Goal: Task Accomplishment & Management: Use online tool/utility

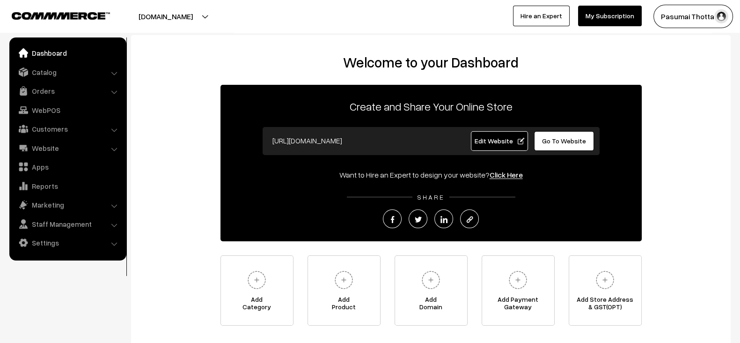
click at [75, 67] on link "Catalog" at bounding box center [67, 72] width 111 height 17
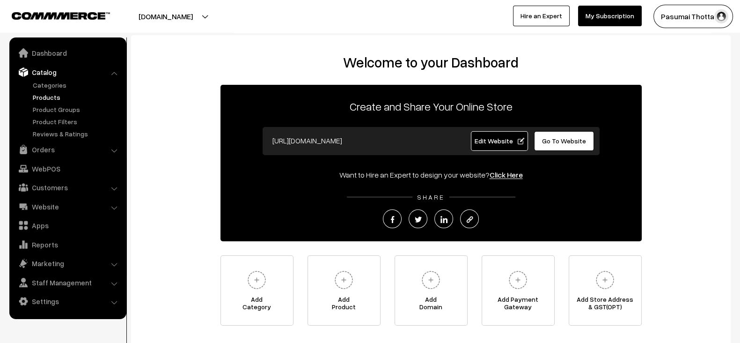
click at [44, 98] on link "Products" at bounding box center [76, 97] width 93 height 10
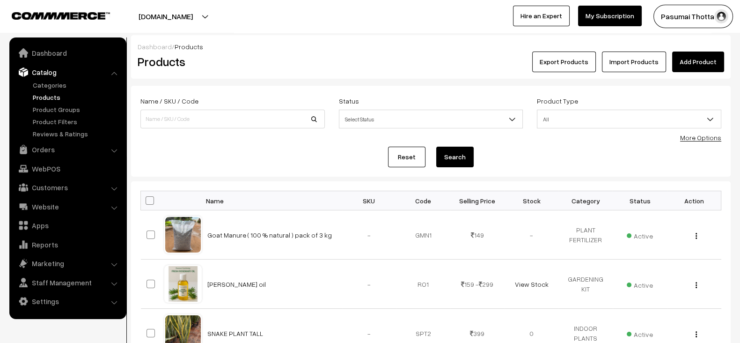
scroll to position [4, 0]
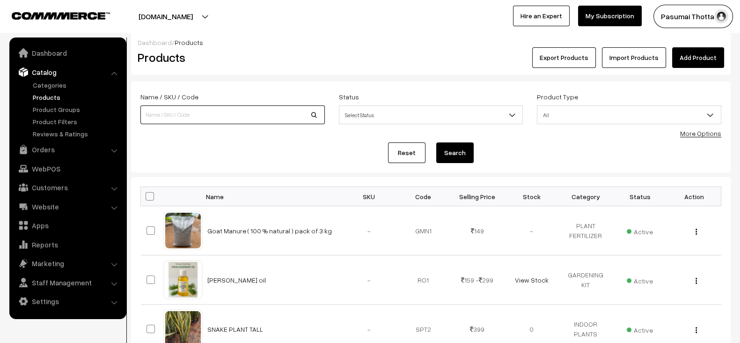
click at [235, 109] on input at bounding box center [232, 114] width 184 height 19
click at [59, 155] on link "Orders" at bounding box center [67, 149] width 111 height 17
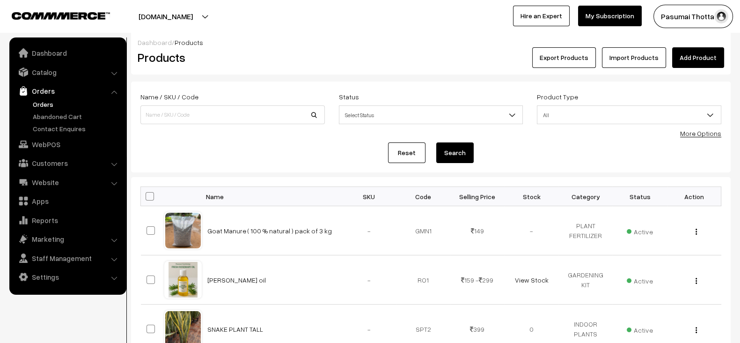
click at [47, 103] on link "Orders" at bounding box center [76, 104] width 93 height 10
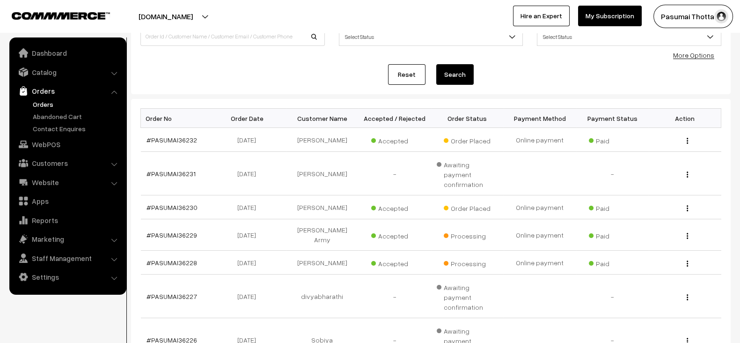
scroll to position [83, 0]
drag, startPoint x: 197, startPoint y: 196, endPoint x: 174, endPoint y: 196, distance: 22.9
click at [174, 196] on td "#PASUMAI36230" at bounding box center [177, 207] width 73 height 24
copy link "I36230"
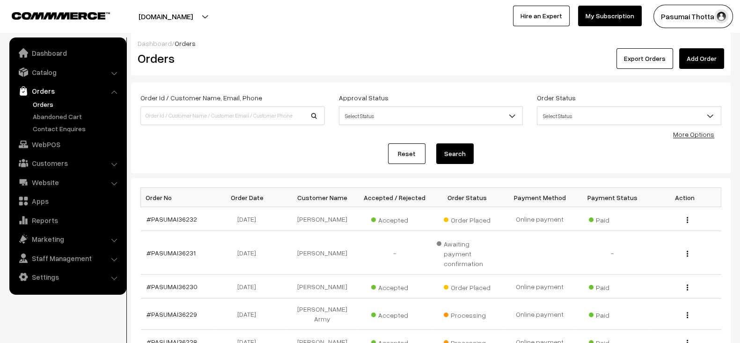
click at [197, 105] on div "Order Id / Customer Name, Email, Phone" at bounding box center [232, 108] width 184 height 33
paste input "I36230"
click at [197, 116] on input "I36230" at bounding box center [232, 115] width 184 height 19
type input "36230"
click at [436, 143] on button "Search" at bounding box center [454, 153] width 37 height 21
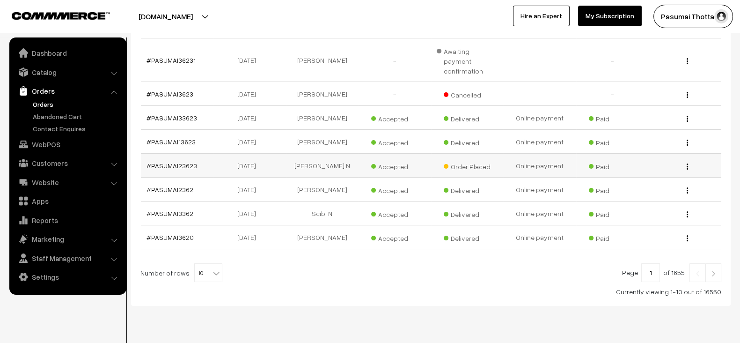
scroll to position [221, 0]
drag, startPoint x: 201, startPoint y: 228, endPoint x: 164, endPoint y: 226, distance: 36.6
click at [164, 226] on td "#PASUMAI3620" at bounding box center [177, 236] width 73 height 24
copy link "MAI3620"
click at [158, 237] on div "Bulk Options Delete Selected Bulk Options Order No Order Date Customer Name Acc…" at bounding box center [430, 132] width 581 height 325
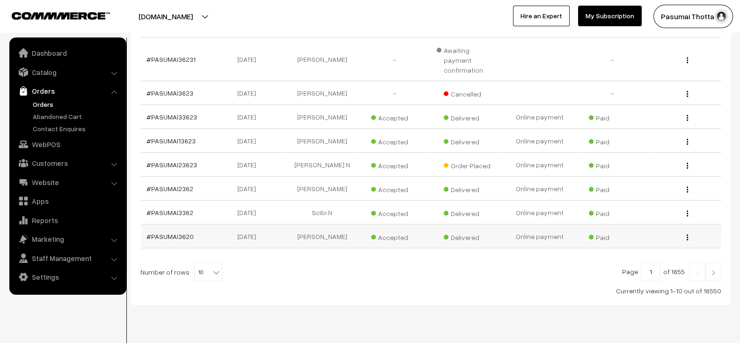
drag, startPoint x: 158, startPoint y: 237, endPoint x: 172, endPoint y: 236, distance: 14.6
click at [172, 236] on div "Bulk Options Delete Selected Bulk Options Order No Order Date Customer Name Acc…" at bounding box center [430, 132] width 581 height 325
click at [172, 236] on td "#PASUMAI3620" at bounding box center [177, 236] width 73 height 24
copy link "PASUMAI3620"
drag, startPoint x: 194, startPoint y: 226, endPoint x: 151, endPoint y: 226, distance: 43.5
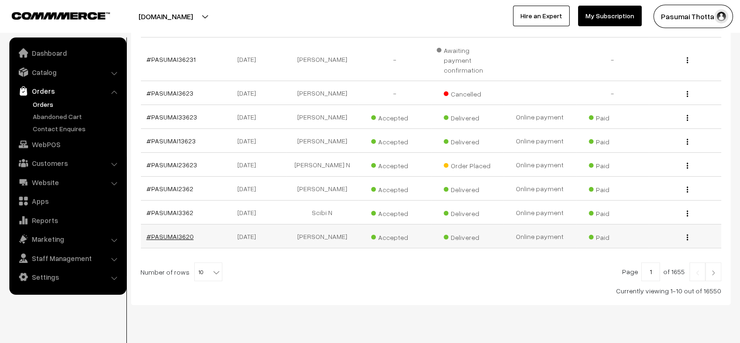
click at [151, 226] on td "#PASUMAI3620" at bounding box center [177, 236] width 73 height 24
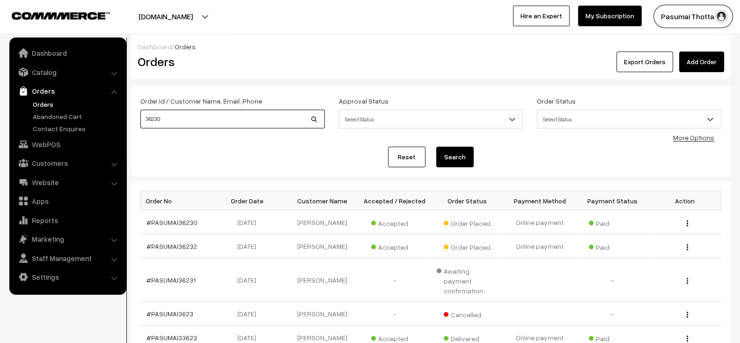
click at [209, 118] on input "36230" at bounding box center [232, 119] width 184 height 19
paste input "PASUMAI362"
click at [209, 118] on input "36230" at bounding box center [232, 119] width 184 height 19
type input "PASUMAI3620"
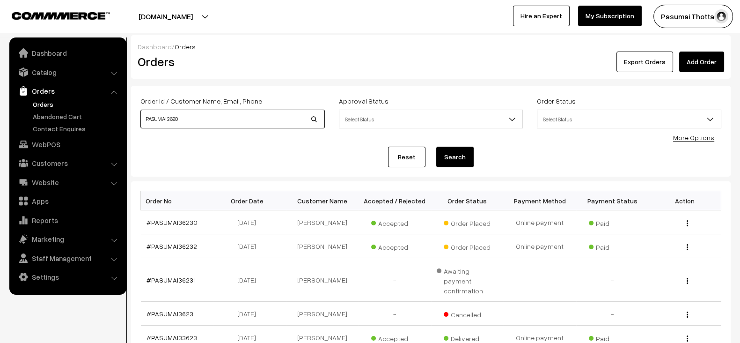
click at [436, 147] on button "Search" at bounding box center [454, 157] width 37 height 21
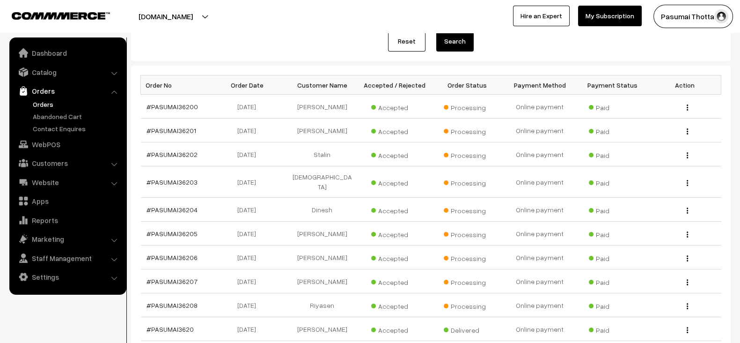
scroll to position [115, 0]
click at [272, 73] on div "Bulk Options Delete Selected Bulk Options Order No Order Date Customer Name Acc…" at bounding box center [431, 232] width 600 height 332
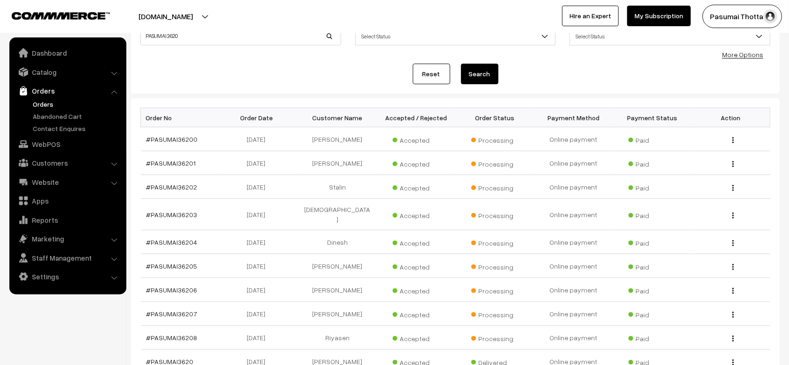
scroll to position [81, 0]
click at [291, 77] on div "Reset Search" at bounding box center [455, 75] width 630 height 21
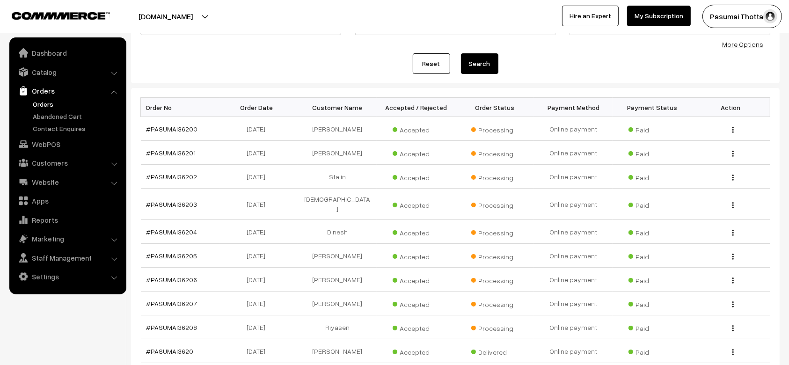
scroll to position [90, 0]
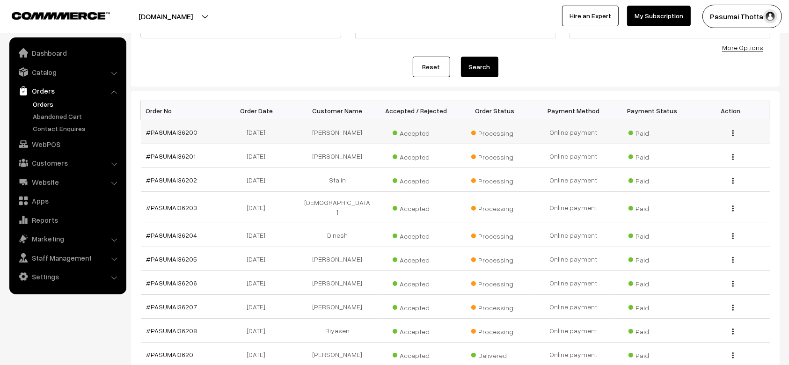
click at [226, 124] on td "[DATE]" at bounding box center [259, 132] width 79 height 24
click at [257, 252] on td "[DATE]" at bounding box center [259, 259] width 79 height 24
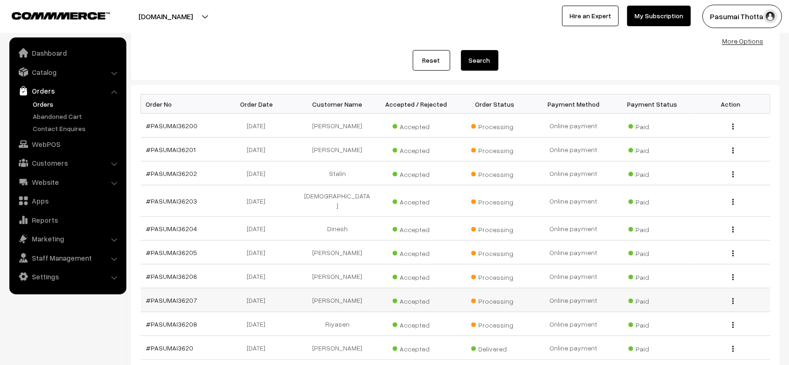
scroll to position [97, 0]
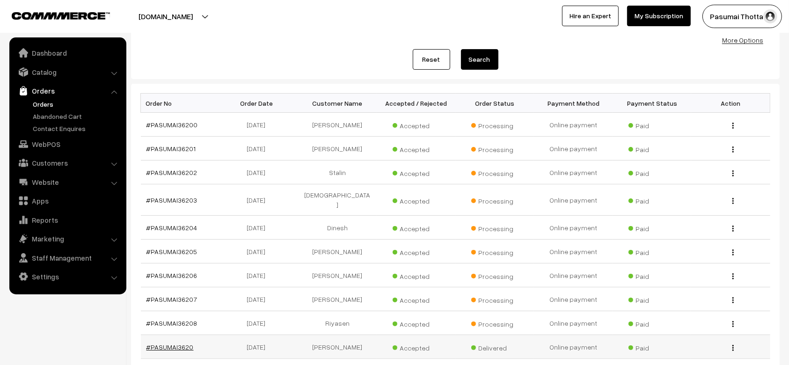
drag, startPoint x: 196, startPoint y: 338, endPoint x: 147, endPoint y: 339, distance: 48.7
click at [147, 339] on td "#PASUMAI3620" at bounding box center [180, 347] width 79 height 24
copy link "#PASUMAI3620"
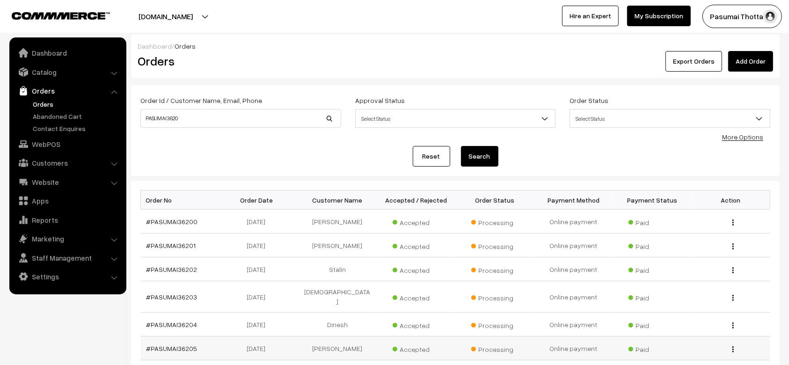
scroll to position [0, 0]
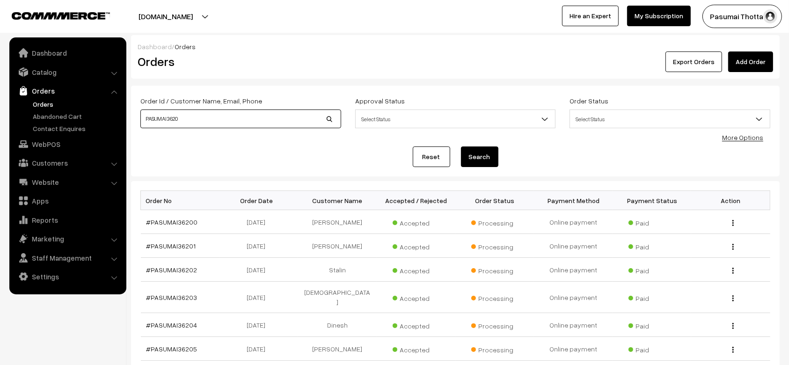
click at [213, 122] on input "PASUMAI3620" at bounding box center [240, 119] width 201 height 19
paste input "#"
click at [213, 122] on input "#PASUMAI3620" at bounding box center [240, 119] width 201 height 19
type input "#PASUMAI3620"
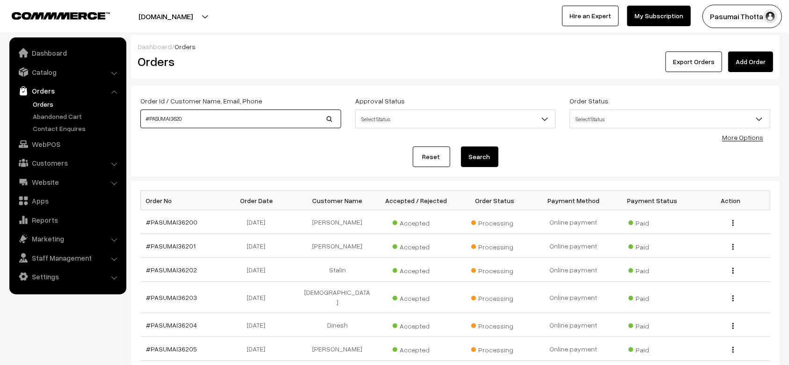
click at [461, 147] on button "Search" at bounding box center [479, 157] width 37 height 21
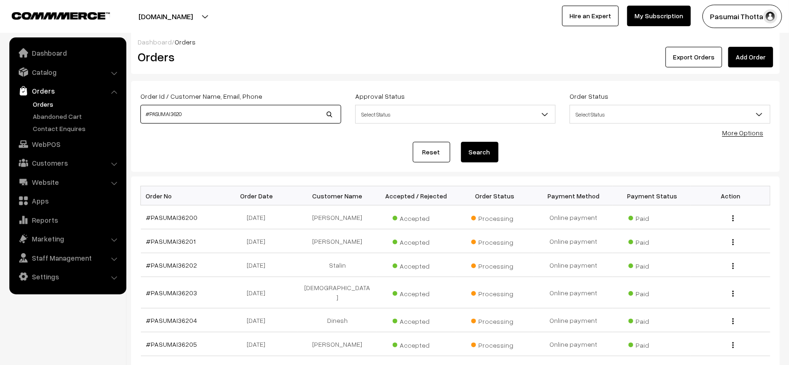
scroll to position [6, 0]
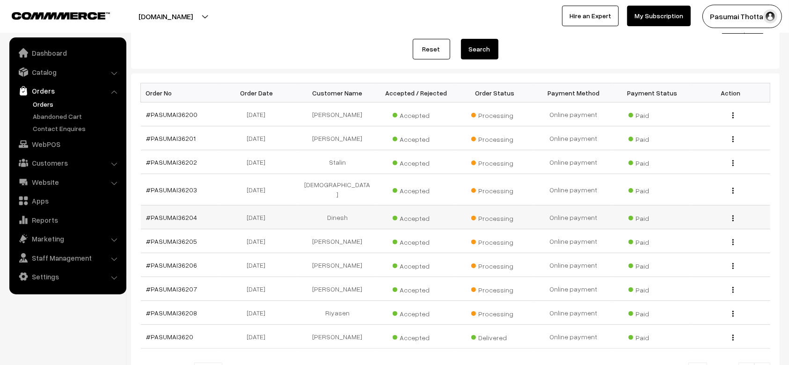
scroll to position [109, 0]
drag, startPoint x: 199, startPoint y: 306, endPoint x: 136, endPoint y: 307, distance: 62.7
click at [136, 307] on div "Bulk Options Delete Selected Bulk Options Order No Order Date Customer Name Acc…" at bounding box center [455, 239] width 649 height 332
copy div "Order No Order Date Customer Name Accepted / Rejected Order Status Payment Meth…"
click at [136, 307] on div "Bulk Options Delete Selected Bulk Options Order No Order Date Customer Name Acc…" at bounding box center [455, 239] width 649 height 332
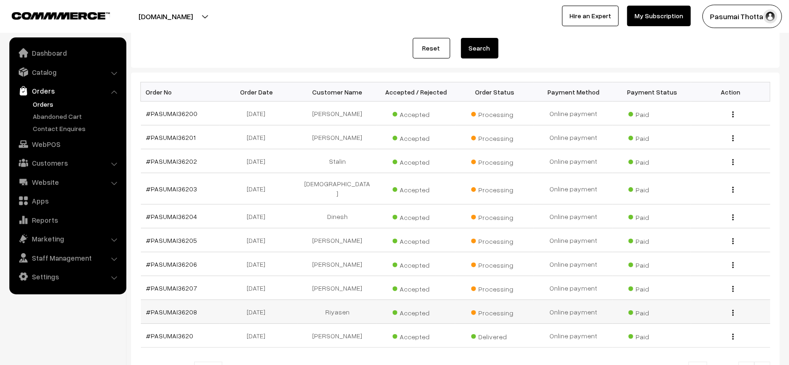
drag, startPoint x: 142, startPoint y: 303, endPoint x: 197, endPoint y: 299, distance: 54.9
click at [197, 300] on td "#PASUMAI36208" at bounding box center [180, 312] width 79 height 24
copy link "#PASUMAI36208"
click at [43, 102] on link "Orders" at bounding box center [76, 104] width 93 height 10
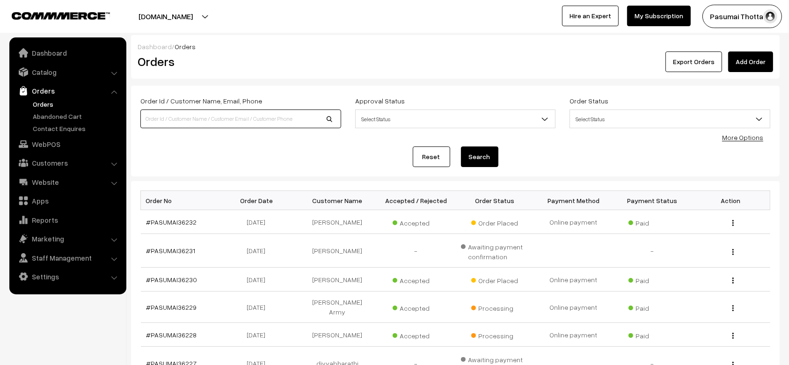
click at [245, 121] on input at bounding box center [240, 119] width 201 height 19
paste input "#PASUMAI36208"
type input "#PASUMAI36208"
click at [461, 147] on button "Search" at bounding box center [479, 157] width 37 height 21
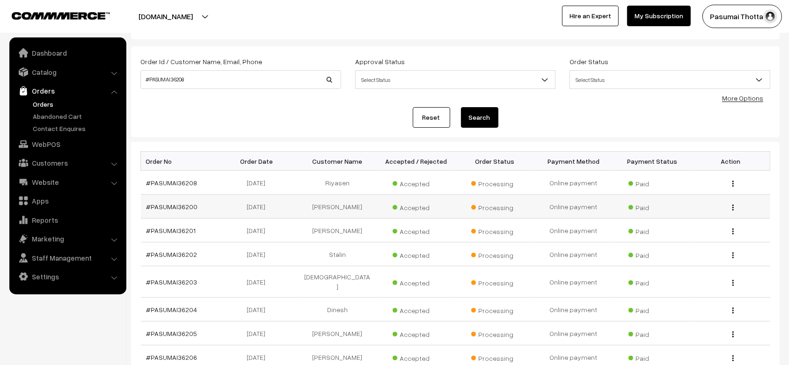
scroll to position [40, 0]
click at [195, 233] on td "#PASUMAI36201" at bounding box center [180, 230] width 79 height 24
copy tr "#PASUMAI36201"
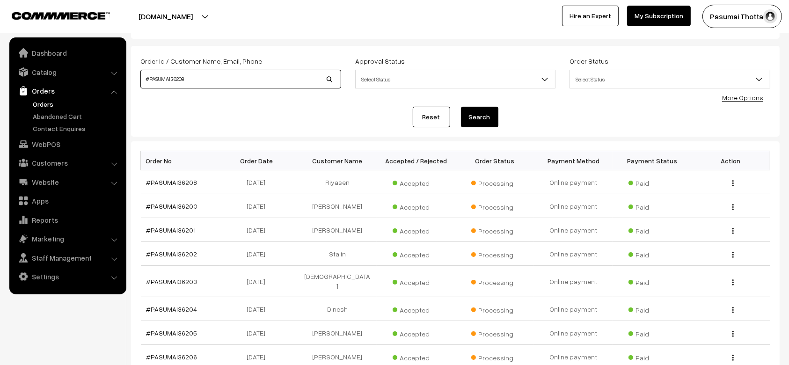
click at [206, 79] on input "#PASUMAI36208" at bounding box center [240, 79] width 201 height 19
paste input "1"
type input "#PASUMAI36201"
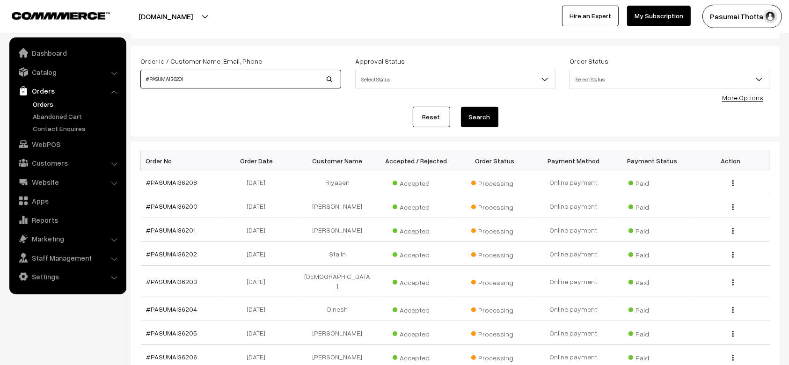
click at [461, 107] on button "Search" at bounding box center [479, 117] width 37 height 21
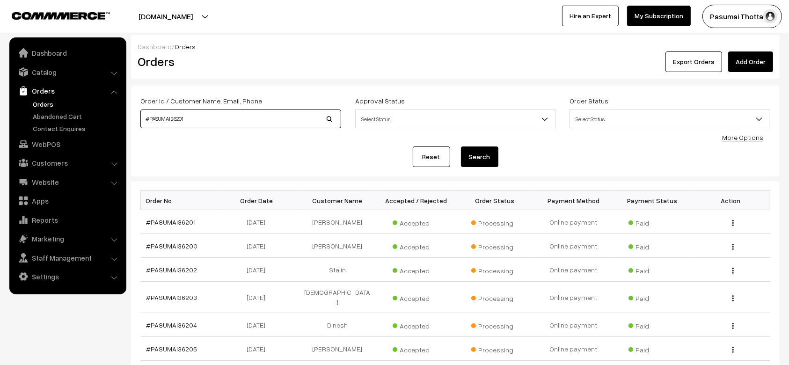
click at [204, 118] on input "#PASUMAI36201" at bounding box center [240, 119] width 201 height 19
click at [461, 147] on button "Search" at bounding box center [479, 157] width 37 height 21
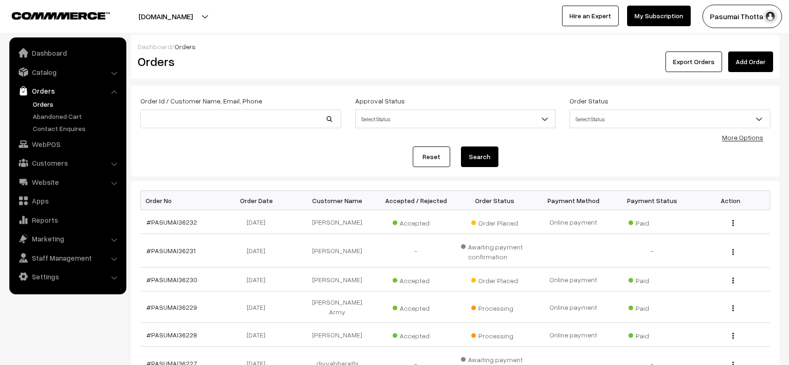
scroll to position [2, 0]
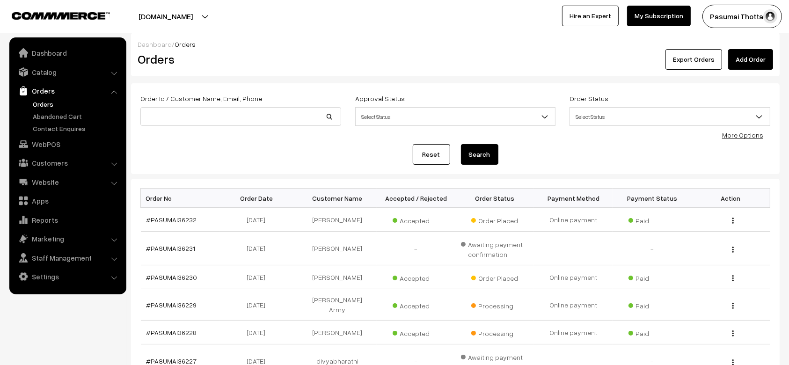
click at [264, 154] on div "Reset Search" at bounding box center [455, 154] width 630 height 21
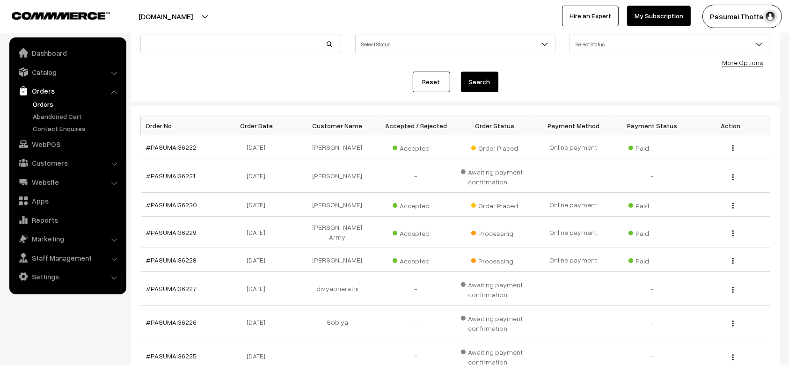
scroll to position [75, 0]
drag, startPoint x: 206, startPoint y: 145, endPoint x: 154, endPoint y: 144, distance: 52.0
click at [154, 144] on td "#PASUMAI36232" at bounding box center [180, 147] width 79 height 24
click at [155, 155] on td "#PASUMAI36232" at bounding box center [180, 147] width 79 height 24
drag, startPoint x: 155, startPoint y: 155, endPoint x: 163, endPoint y: 155, distance: 8.4
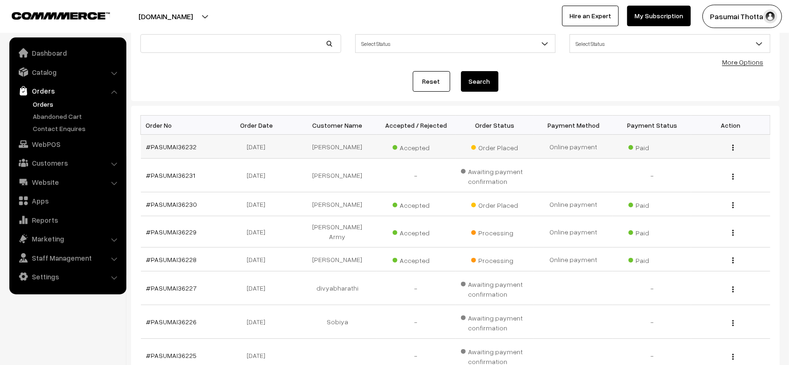
click at [163, 155] on td "#PASUMAI36232" at bounding box center [180, 147] width 79 height 24
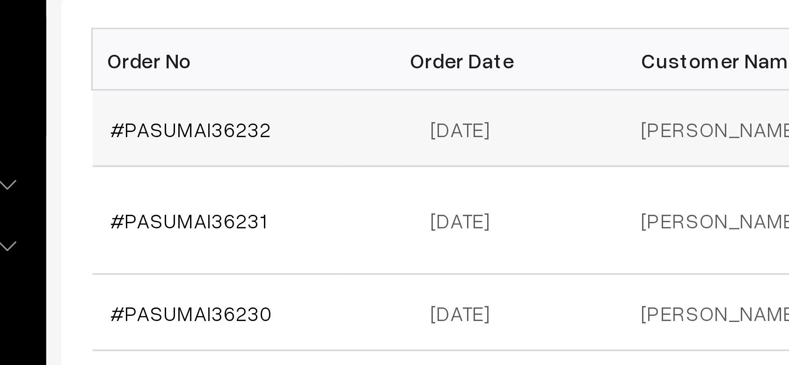
drag, startPoint x: 160, startPoint y: 150, endPoint x: 178, endPoint y: 151, distance: 18.8
click at [178, 151] on td "#PASUMAI36232" at bounding box center [180, 147] width 79 height 24
copy link "SUMAI3"
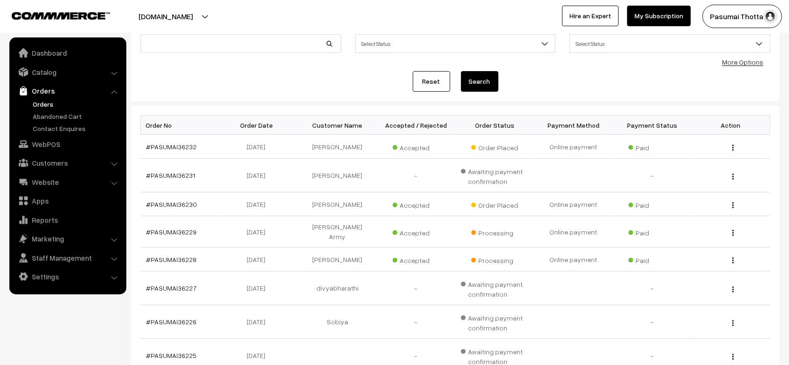
scroll to position [0, 0]
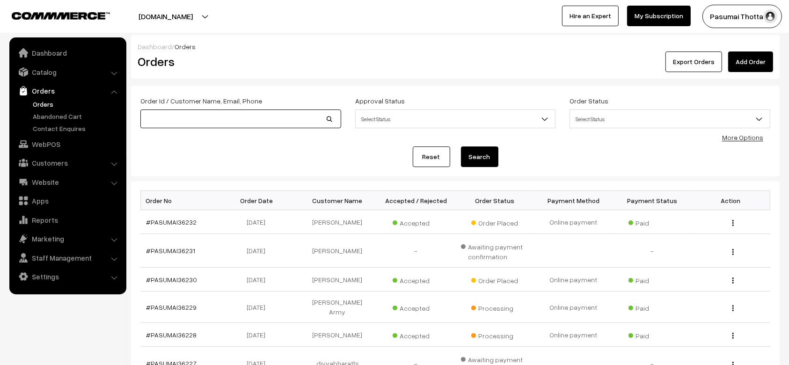
click at [211, 119] on input at bounding box center [240, 119] width 201 height 19
paste input "SUMAI3"
type input "SUMAI3"
click at [461, 147] on button "Search" at bounding box center [479, 157] width 37 height 21
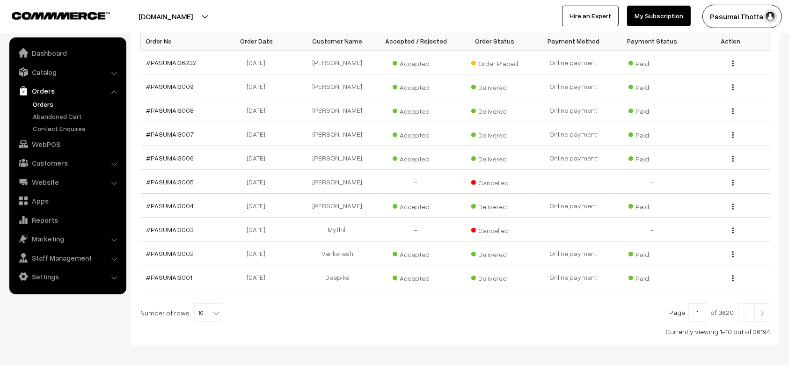
scroll to position [200, 0]
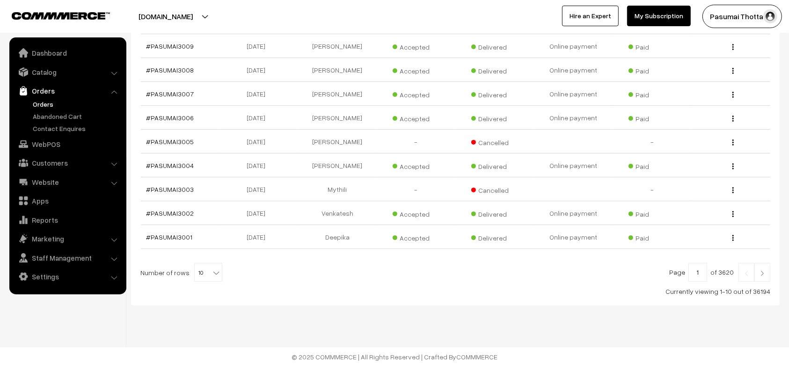
click at [212, 274] on b at bounding box center [216, 272] width 9 height 9
select select "100"
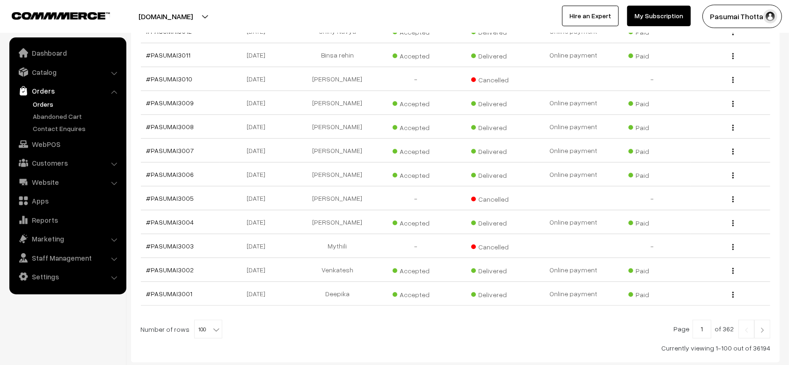
scroll to position [2345, 0]
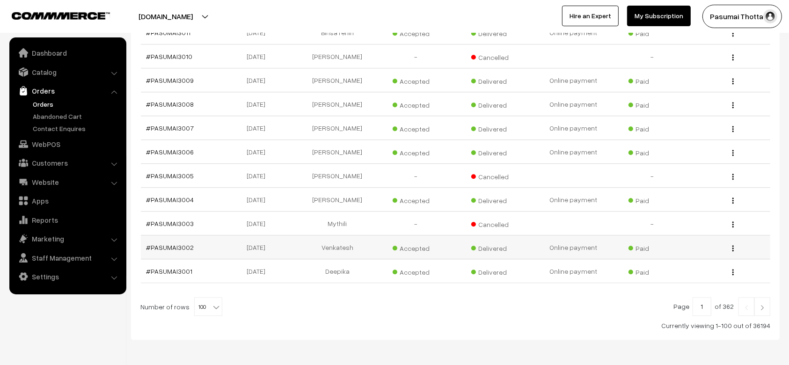
click at [241, 236] on td "[DATE]" at bounding box center [259, 248] width 79 height 24
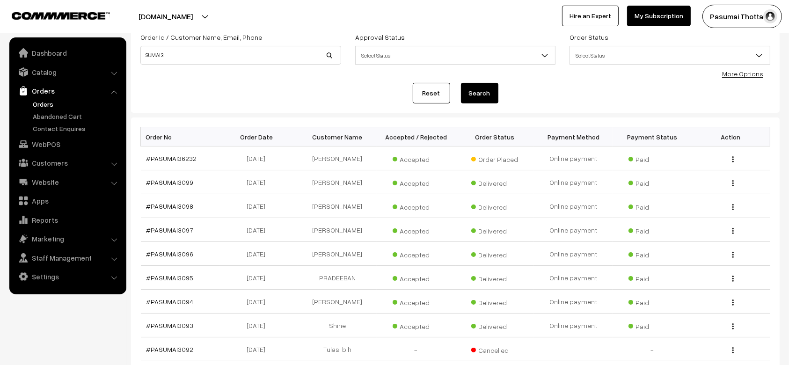
scroll to position [62, 0]
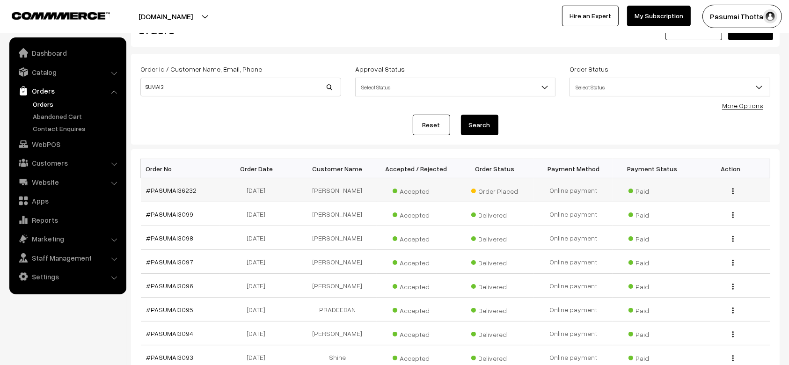
scroll to position [32, 0]
click at [422, 130] on link "Reset" at bounding box center [431, 124] width 37 height 21
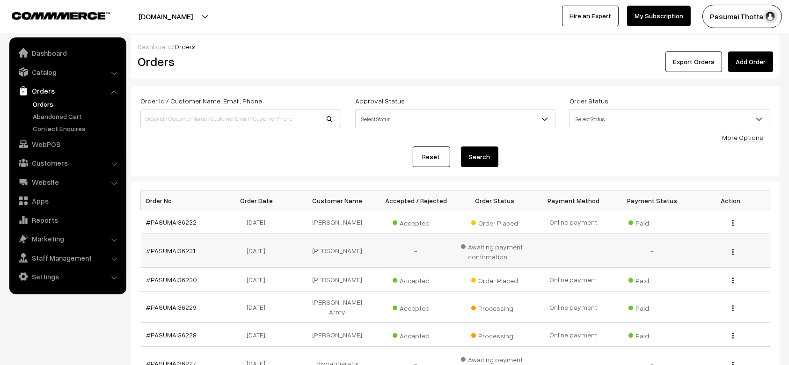
drag, startPoint x: 158, startPoint y: 258, endPoint x: 187, endPoint y: 257, distance: 29.5
click at [187, 257] on td "#PASUMAI36231" at bounding box center [180, 251] width 79 height 34
copy link "SUMAI362"
click at [432, 165] on link "Reset" at bounding box center [431, 157] width 37 height 21
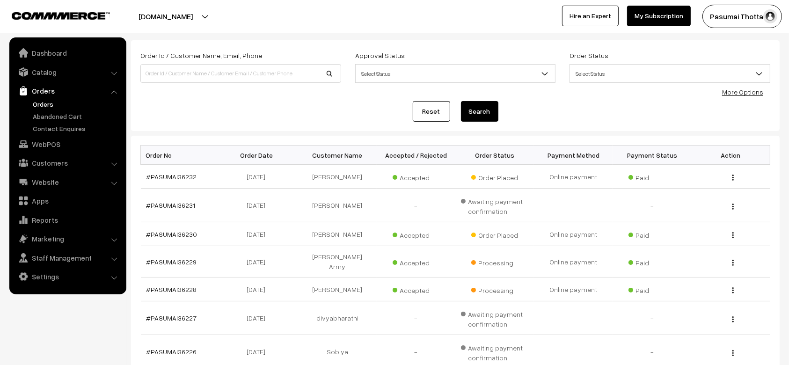
scroll to position [55, 0]
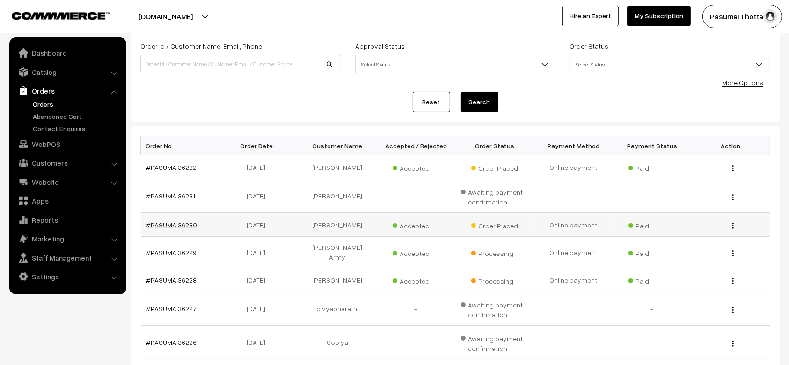
drag, startPoint x: 200, startPoint y: 226, endPoint x: 147, endPoint y: 226, distance: 53.4
click at [147, 226] on td "#PASUMAI36230" at bounding box center [180, 225] width 79 height 24
copy link "#PASUMAI36230"
click at [204, 67] on input at bounding box center [240, 64] width 201 height 19
paste input "#PASUMAI36230"
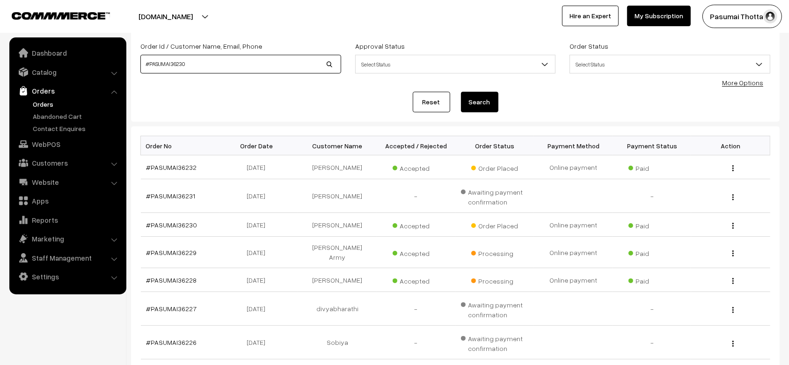
type input "#PASUMAI36230"
click at [461, 92] on button "Search" at bounding box center [479, 102] width 37 height 21
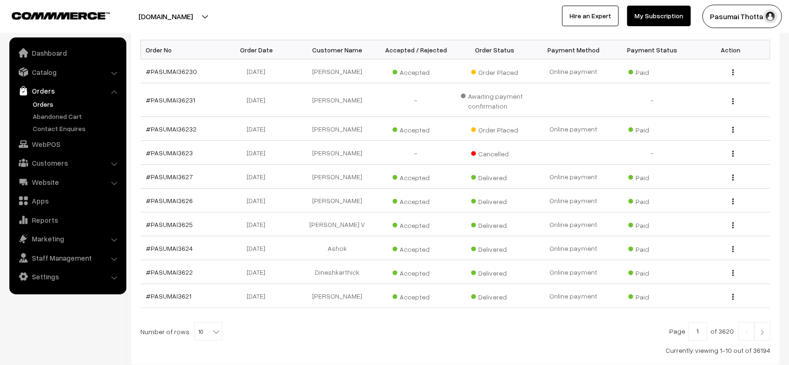
scroll to position [152, 0]
drag, startPoint x: 194, startPoint y: 292, endPoint x: 148, endPoint y: 294, distance: 46.4
click at [148, 294] on td "#PASUMAI3621" at bounding box center [180, 295] width 79 height 24
copy link "#PASUMAI3621"
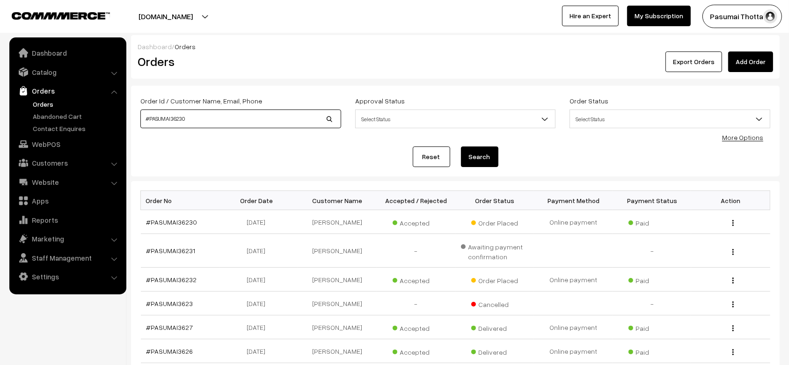
click at [209, 124] on input "#PASUMAI36230" at bounding box center [240, 119] width 201 height 19
paste input "1"
click at [209, 124] on input "#PASUMAI3621" at bounding box center [240, 119] width 201 height 19
type input "#PASUMAI3621"
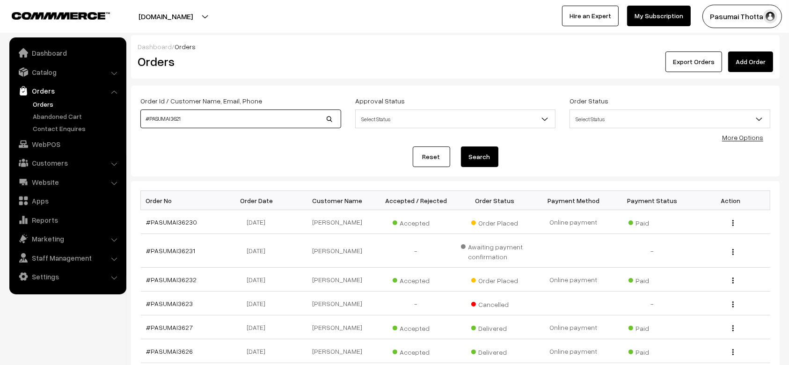
click at [461, 147] on button "Search" at bounding box center [479, 157] width 37 height 21
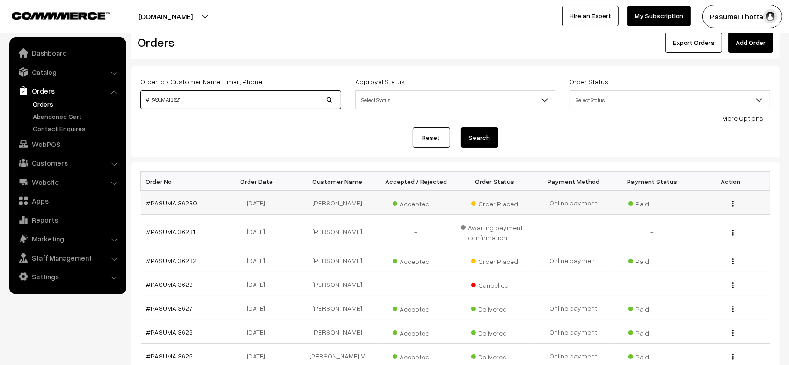
scroll to position [20, 0]
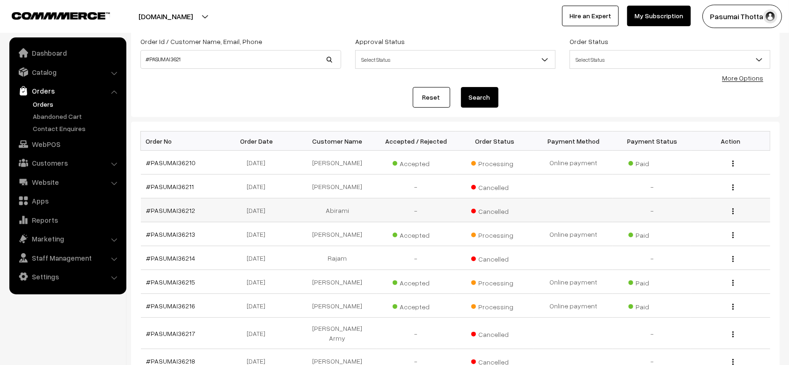
scroll to position [57, 0]
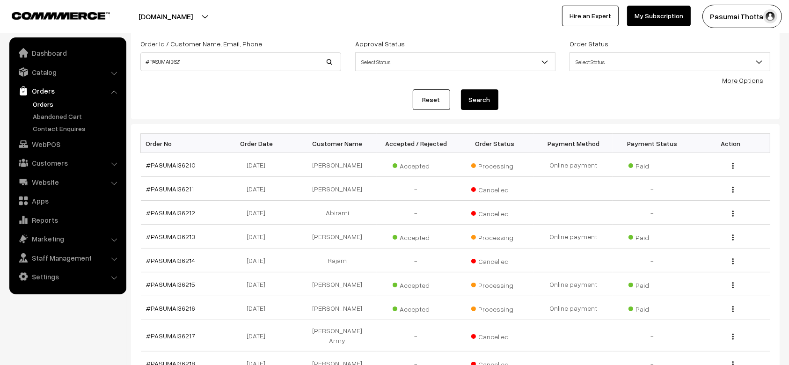
click at [434, 96] on link "Reset" at bounding box center [431, 99] width 37 height 21
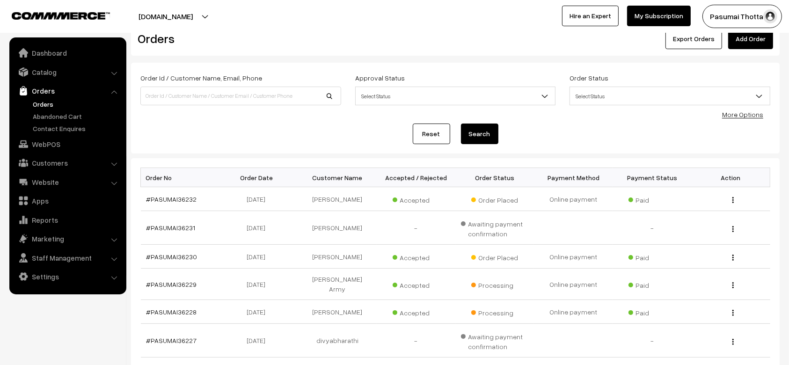
scroll to position [23, 0]
drag, startPoint x: 199, startPoint y: 225, endPoint x: 141, endPoint y: 228, distance: 57.2
click at [141, 228] on td "#PASUMAI36231" at bounding box center [180, 228] width 79 height 34
copy link "#PASUMAI36231"
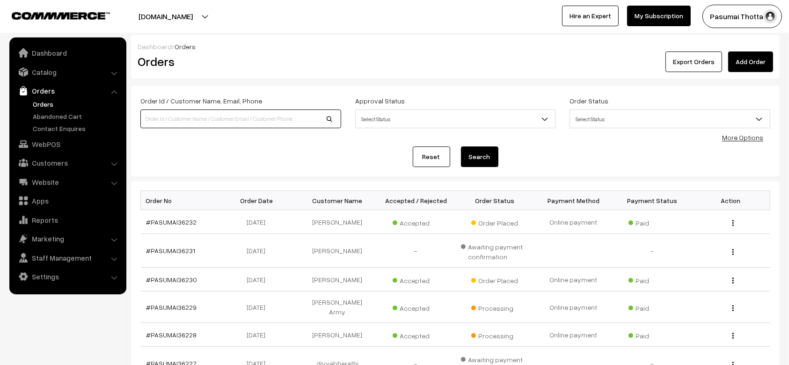
click at [219, 121] on input at bounding box center [240, 119] width 201 height 19
paste input "#PASUMAI36231"
type input "#PASUMAI36231"
click at [461, 147] on button "Search" at bounding box center [479, 157] width 37 height 21
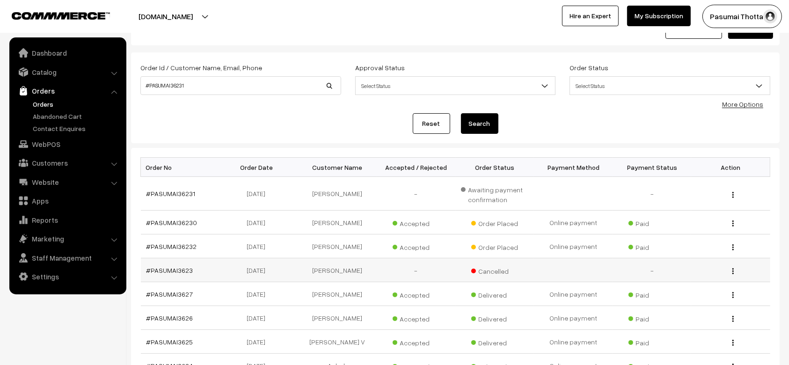
scroll to position [32, 0]
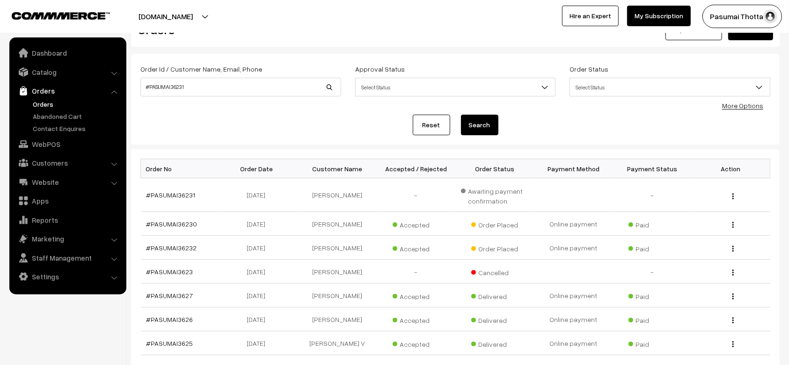
click at [430, 124] on link "Reset" at bounding box center [431, 125] width 37 height 21
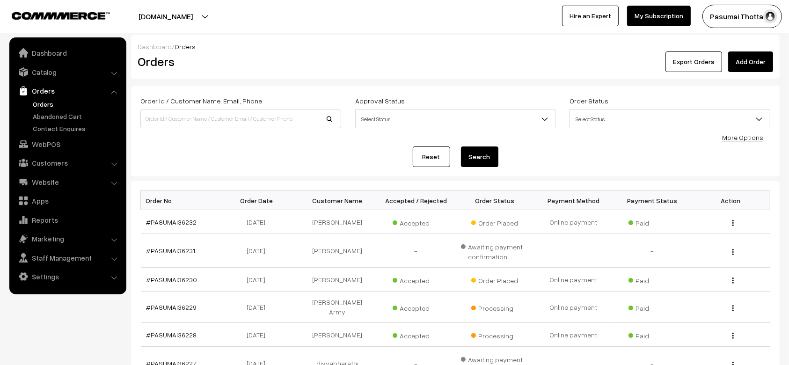
drag, startPoint x: 205, startPoint y: 226, endPoint x: 139, endPoint y: 225, distance: 66.0
click at [139, 225] on div "Bulk Options Delete Selected Bulk Options Order No Order Date Customer Name Acc…" at bounding box center [455, 371] width 649 height 381
copy div "Order No Order Date Customer Name Accepted / Rejected Order Status Payment Meth…"
click at [200, 227] on td "#PASUMAI36232" at bounding box center [180, 222] width 79 height 24
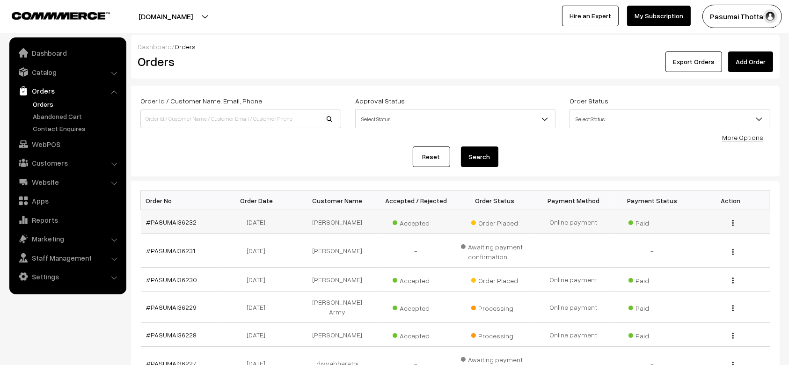
click at [200, 227] on td "#PASUMAI36232" at bounding box center [180, 222] width 79 height 24
copy tr "#PASUMAI36232"
click at [225, 112] on input at bounding box center [240, 119] width 201 height 19
paste input "#PASUMAI36232"
type input "#PASUMAI36232"
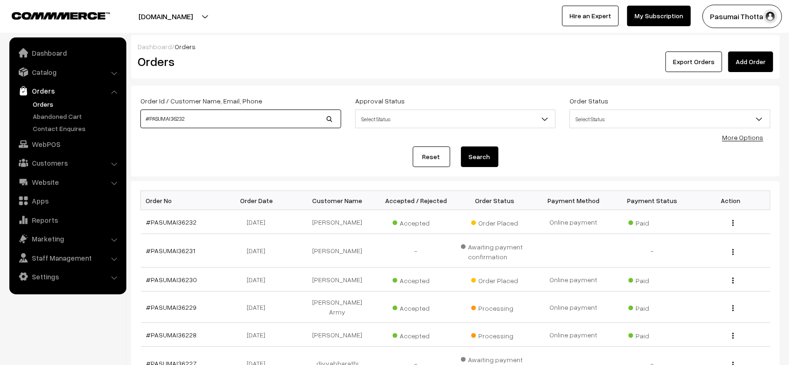
click at [461, 147] on button "Search" at bounding box center [479, 157] width 37 height 21
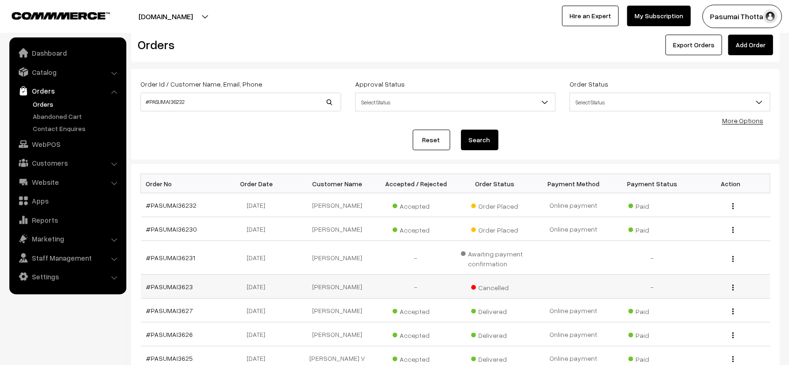
scroll to position [18, 0]
drag, startPoint x: 201, startPoint y: 290, endPoint x: 144, endPoint y: 291, distance: 57.1
click at [144, 291] on td "#PASUMAI3623" at bounding box center [180, 285] width 79 height 24
copy link "#PASUMAI3623"
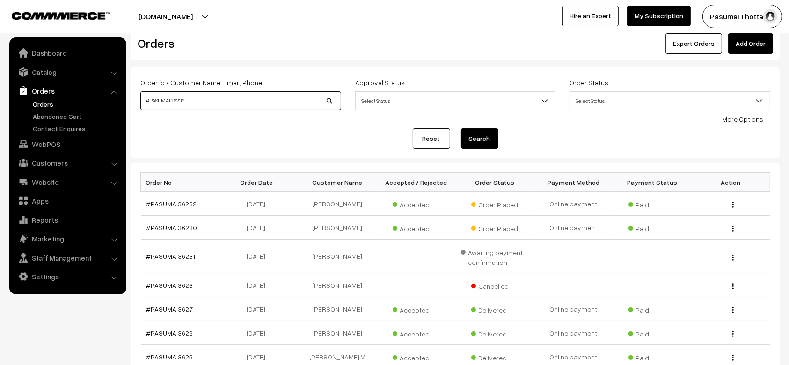
click at [207, 96] on input "#PASUMAI36232" at bounding box center [240, 100] width 201 height 19
paste input
type input "#PASUMAI3623"
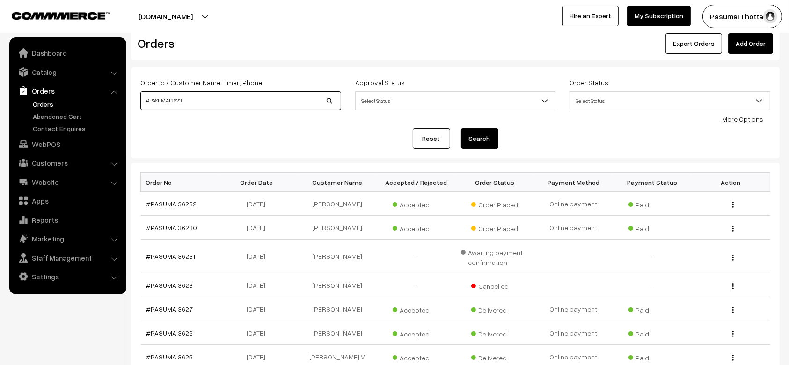
click at [461, 128] on button "Search" at bounding box center [479, 138] width 37 height 21
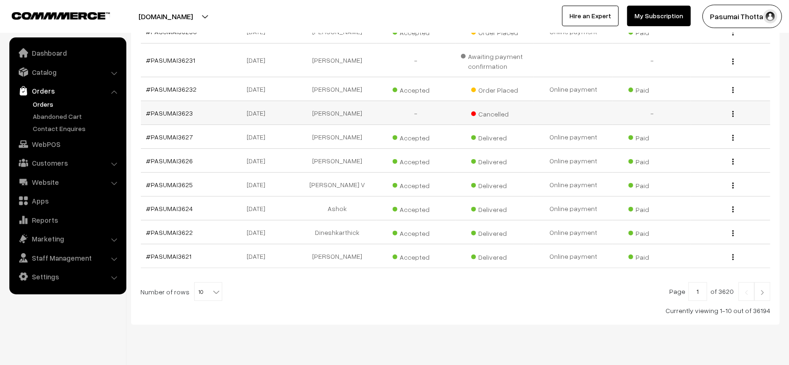
scroll to position [210, 0]
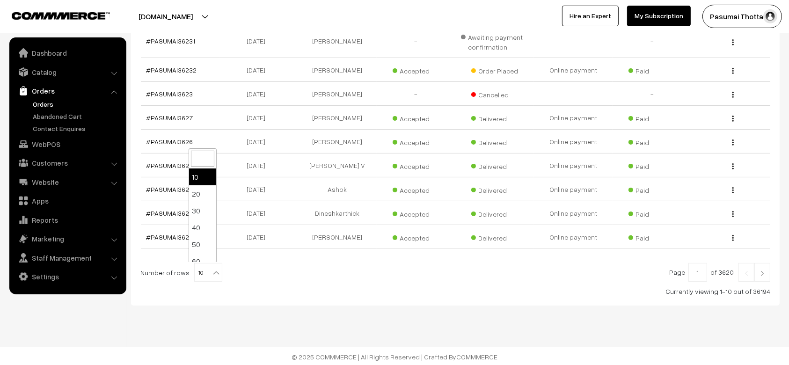
click at [213, 265] on span at bounding box center [217, 270] width 9 height 12
select select "100"
